Goal: Information Seeking & Learning: Learn about a topic

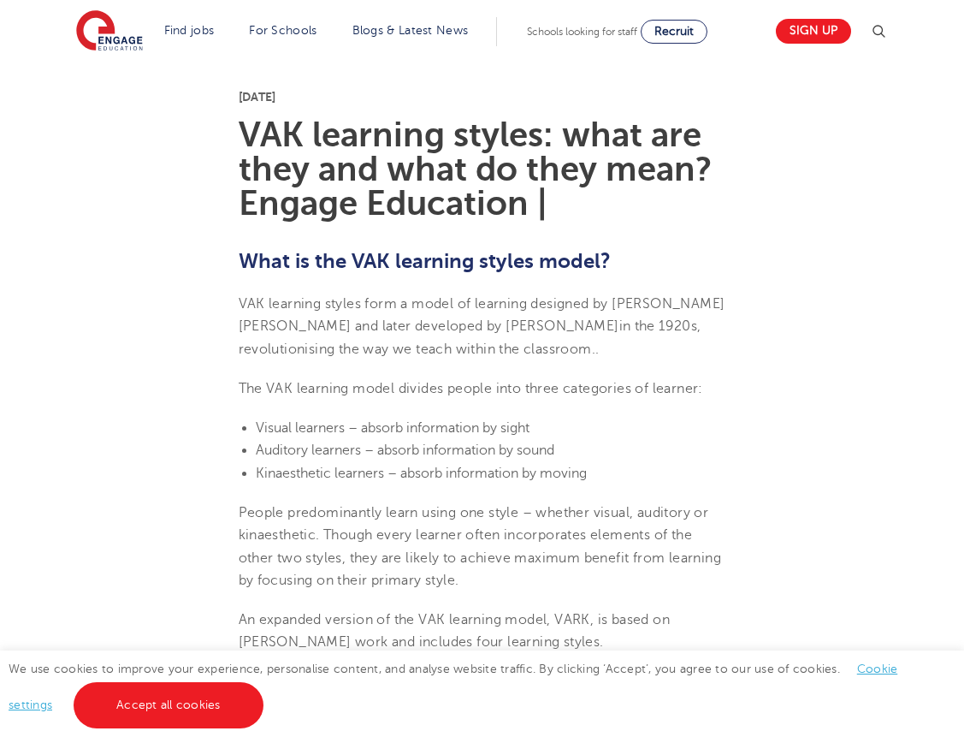
scroll to position [413, 0]
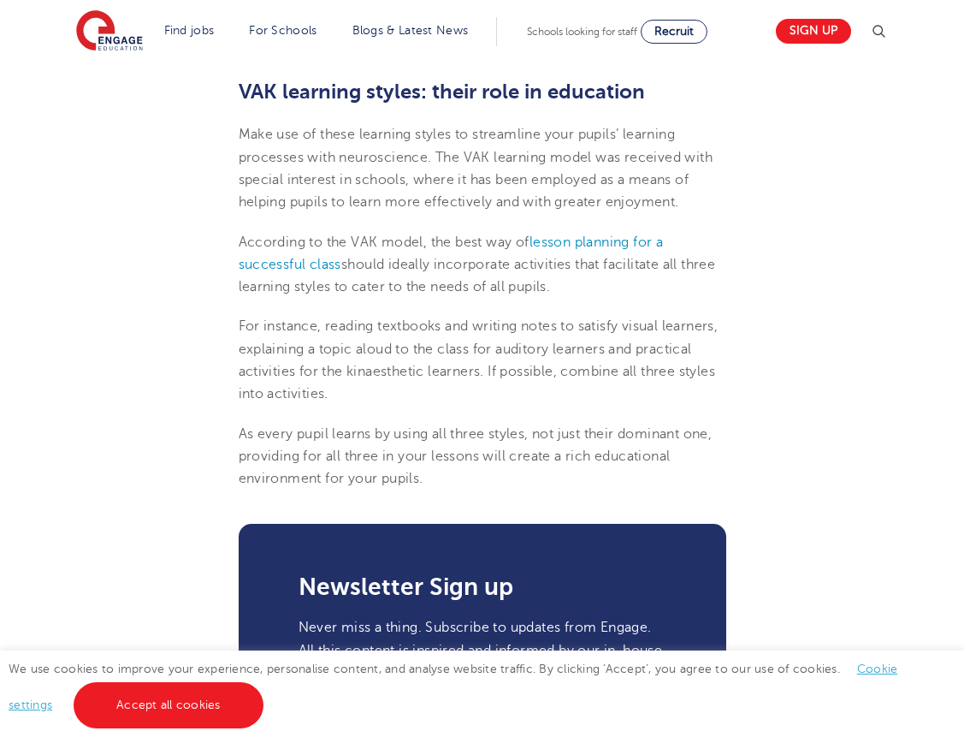
scroll to position [2316, 0]
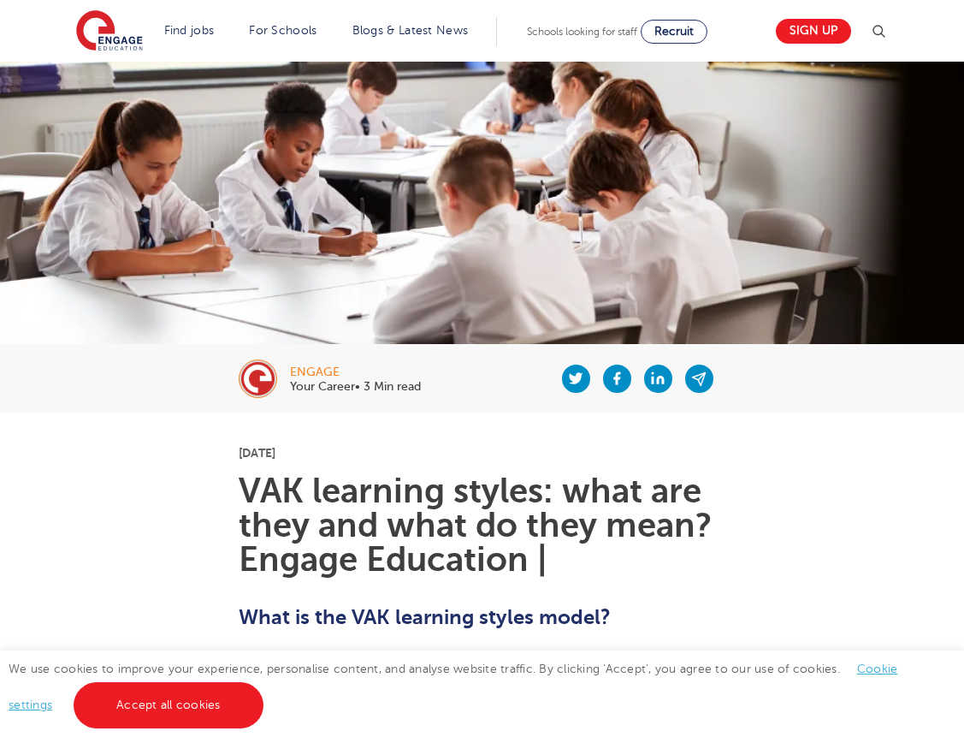
scroll to position [61, 0]
